Goal: Entertainment & Leisure: Consume media (video, audio)

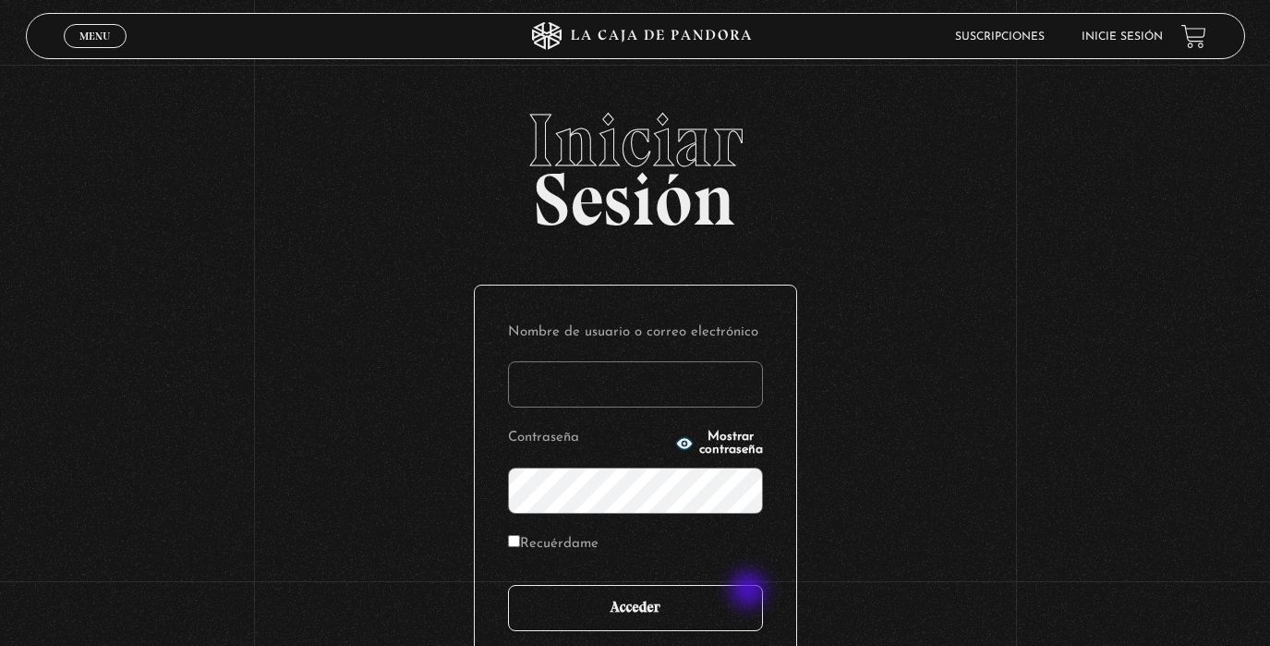
type input "analuciagandara@gmail.com"
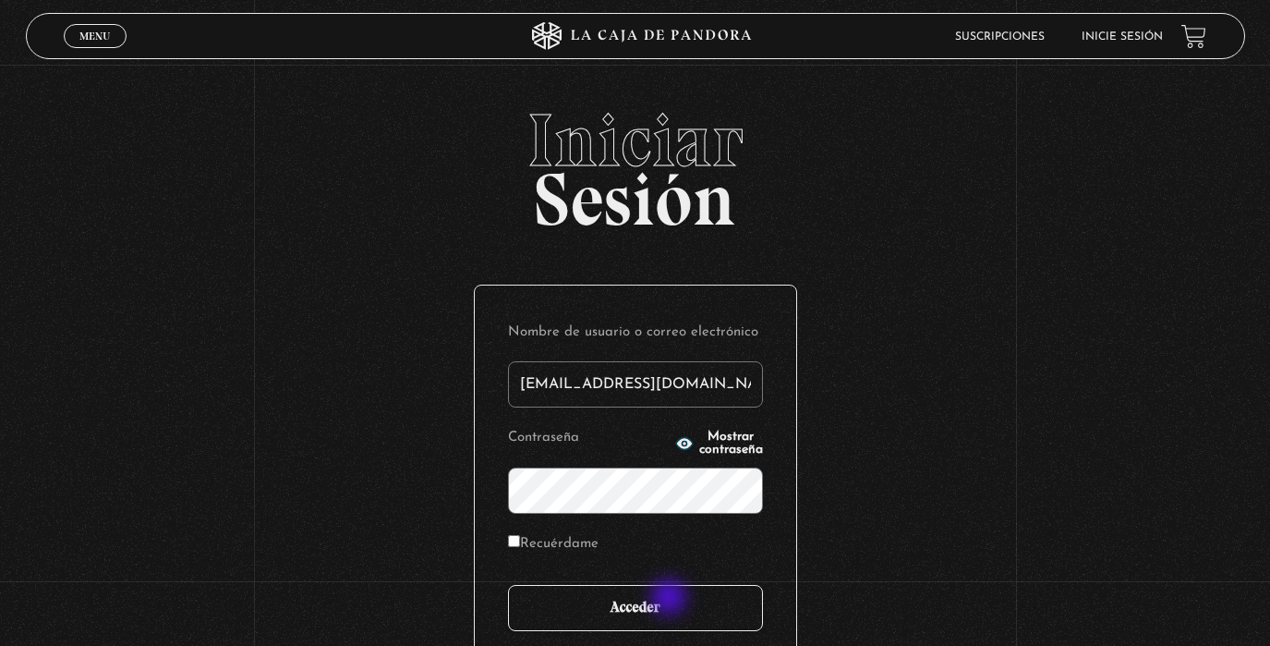
click at [671, 598] on input "Acceder" at bounding box center [635, 608] width 255 height 46
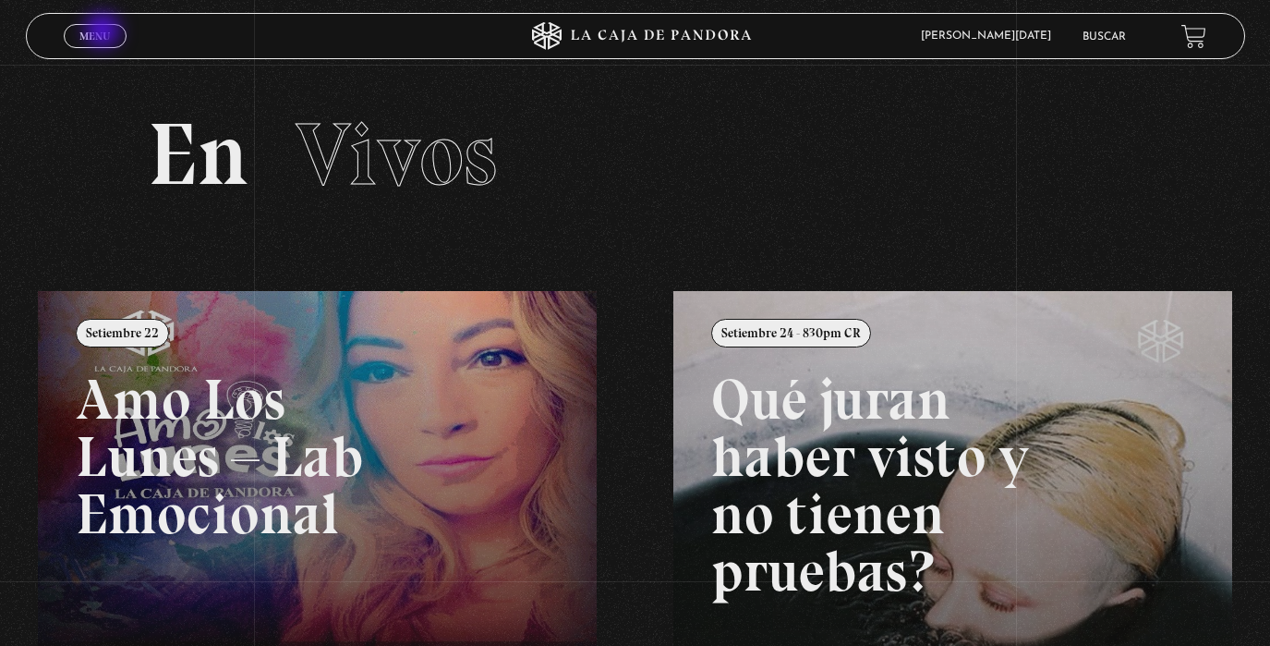
click at [102, 32] on span "Menu" at bounding box center [94, 35] width 30 height 11
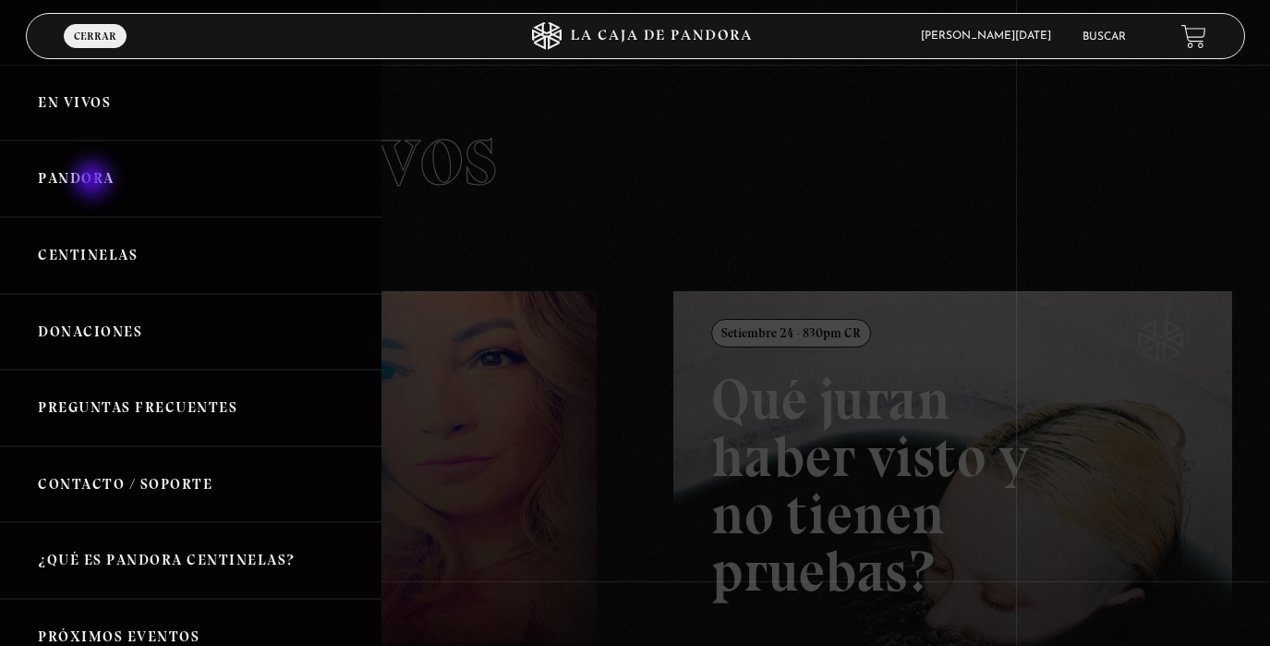
click at [94, 181] on link "Pandora" at bounding box center [190, 178] width 381 height 77
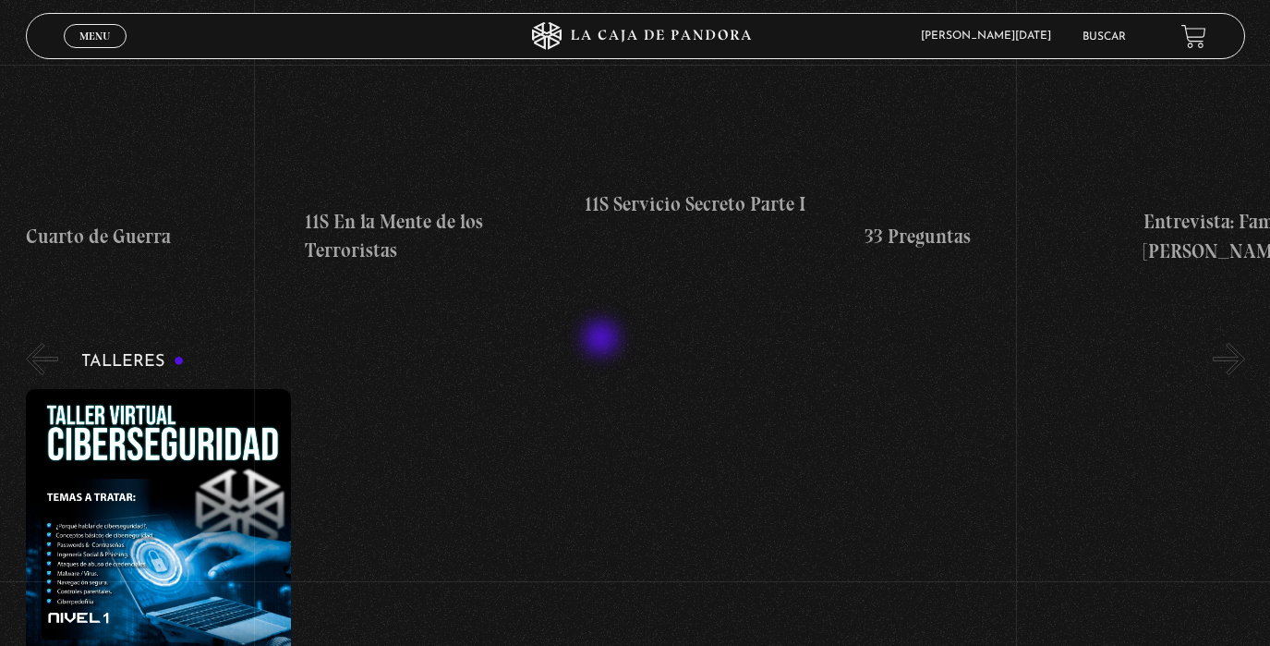
scroll to position [430, 0]
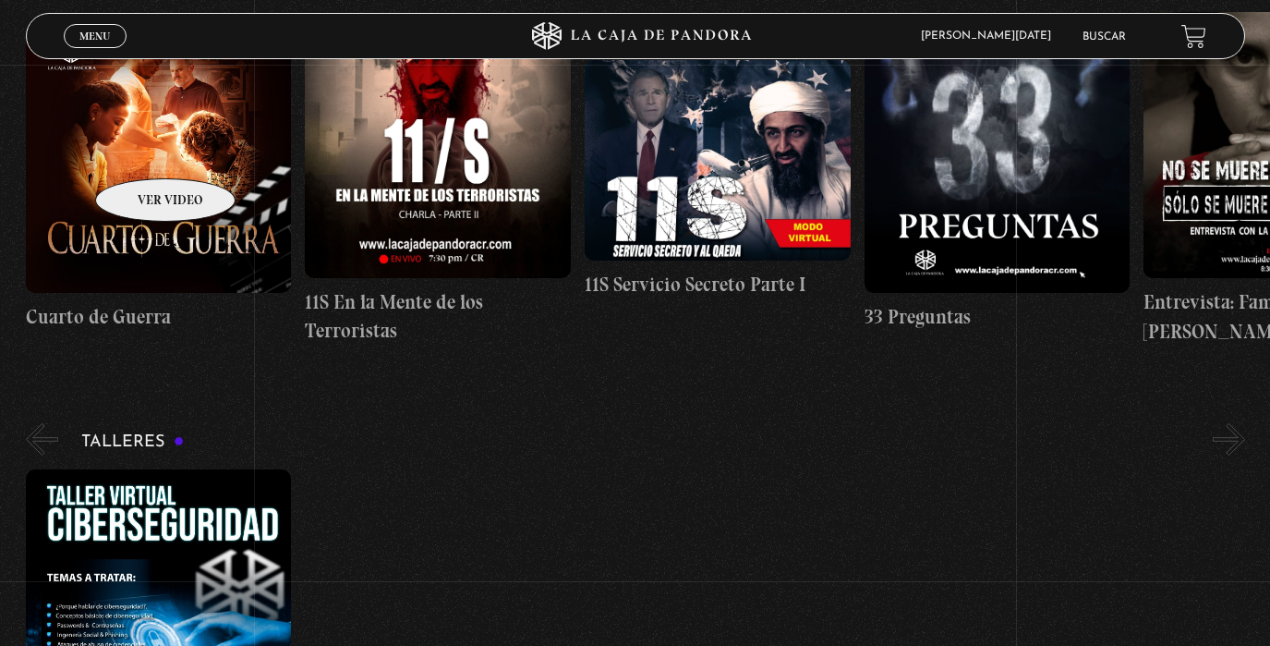
click at [141, 151] on figure at bounding box center [159, 160] width 266 height 266
click at [139, 151] on figure at bounding box center [159, 160] width 266 height 266
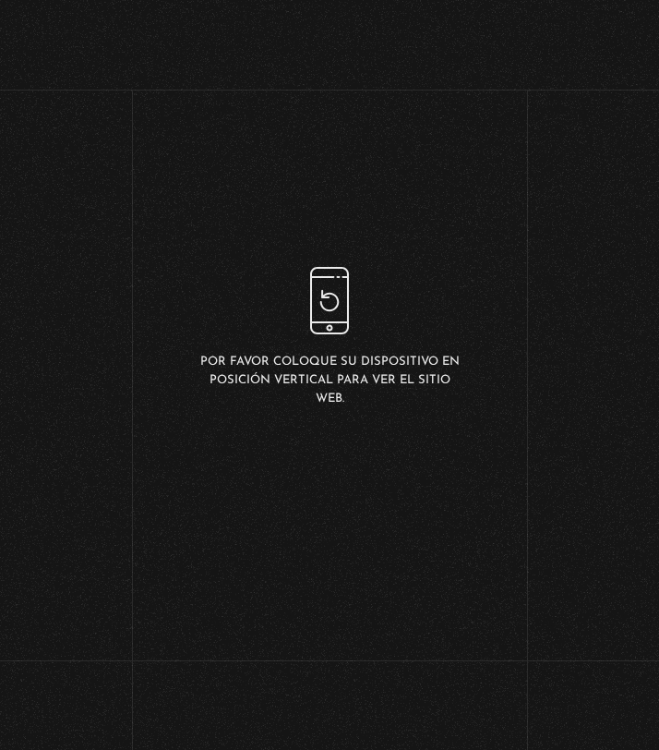
click at [315, 362] on p "Por favor coloque su dispositivo en posición vertical para ver el sitio web." at bounding box center [330, 380] width 264 height 55
click at [357, 344] on div "Por favor coloque su dispositivo en posición vertical para ver el sitio web." at bounding box center [330, 337] width 264 height 141
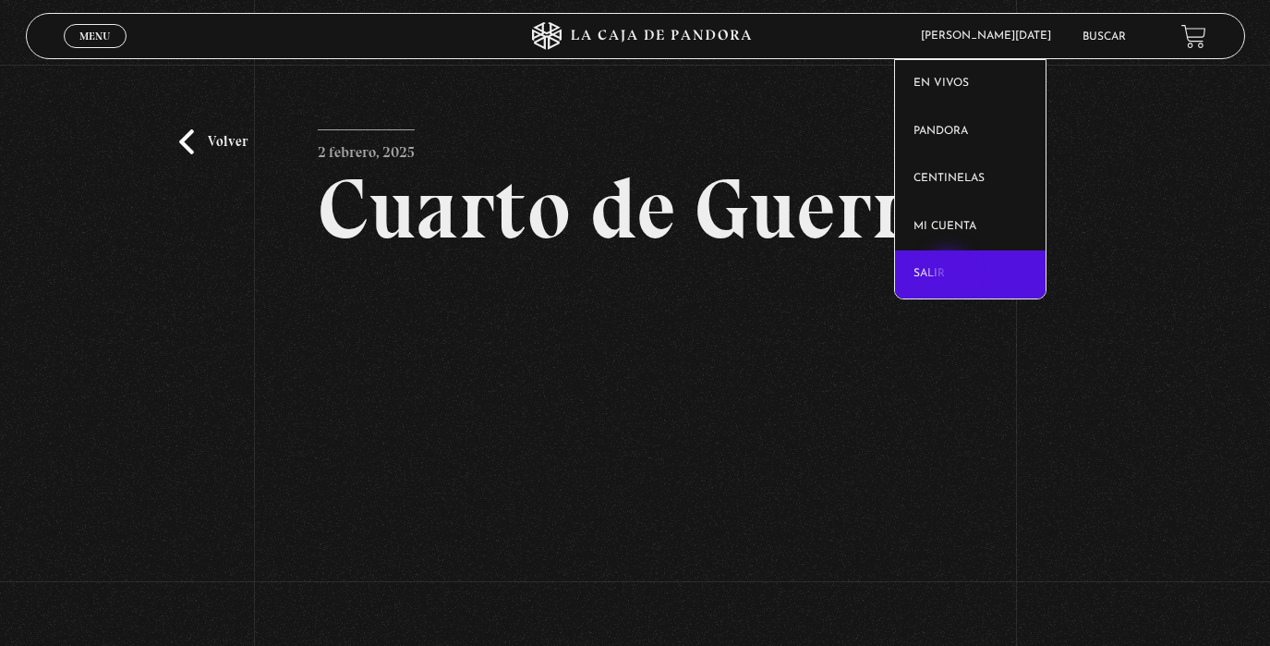
click at [950, 272] on link "Salir" at bounding box center [970, 274] width 151 height 48
